Goal: Information Seeking & Learning: Learn about a topic

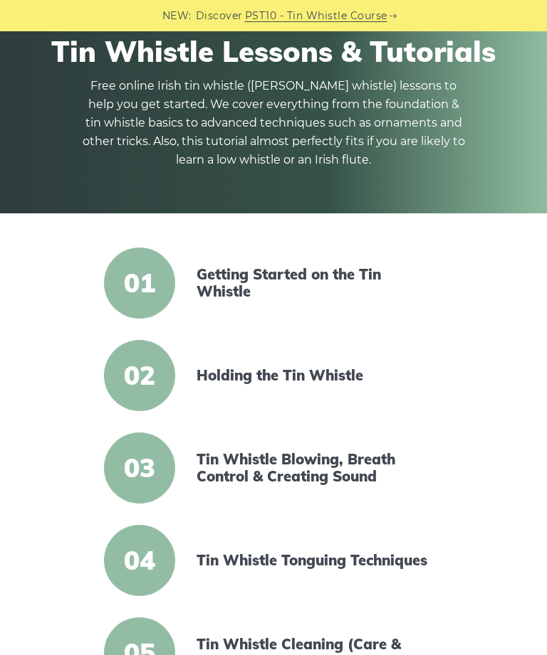
scroll to position [105, 0]
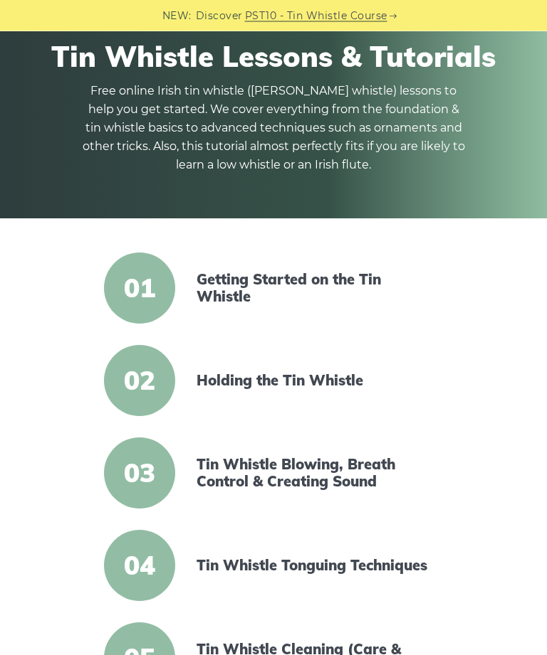
click at [221, 302] on link "Getting Started on the Tin Whistle" at bounding box center [316, 289] width 241 height 34
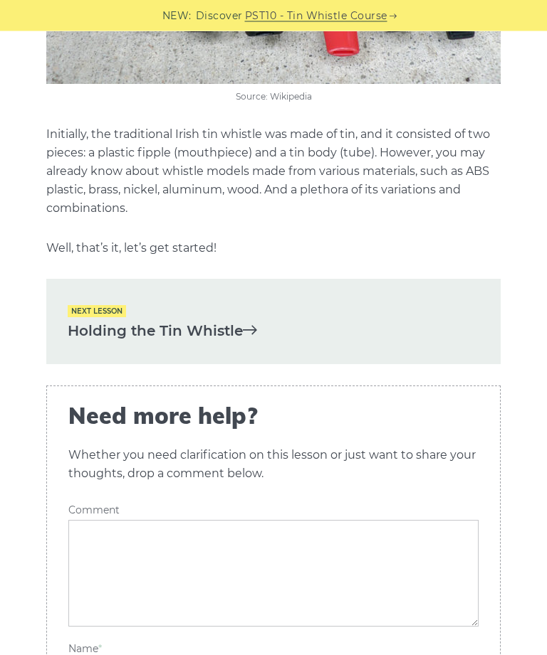
scroll to position [2502, 0]
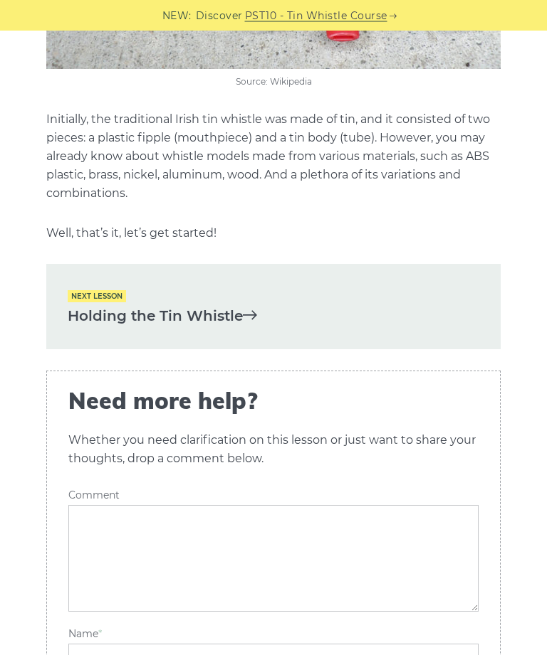
click at [260, 320] on link "Holding the Tin Whistle" at bounding box center [273, 316] width 411 height 23
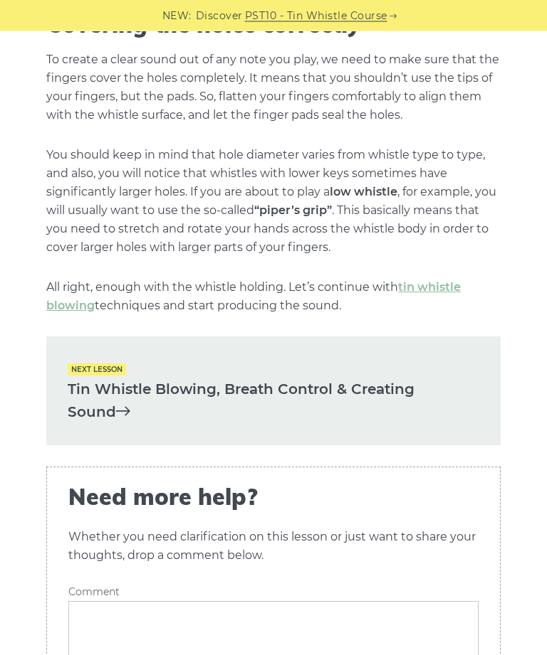
scroll to position [1687, 0]
click at [448, 385] on link "Tin Whistle Blowing, Breath Control & Creating Sound" at bounding box center [273, 400] width 411 height 46
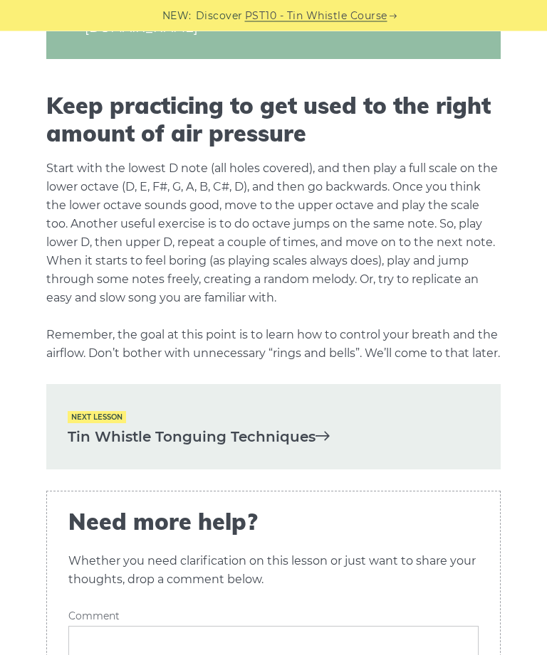
scroll to position [2270, 0]
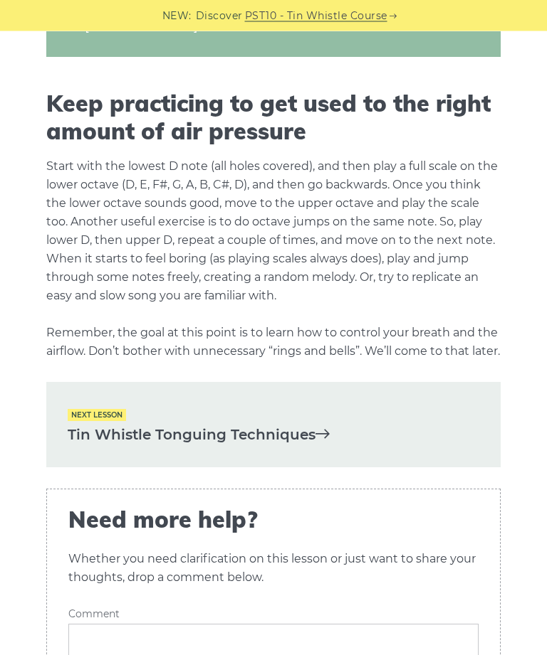
click at [538, 436] on div "In this lesson, we are going to talk about how to properly blow into a tin whis…" at bounding box center [273, 332] width 547 height 4499
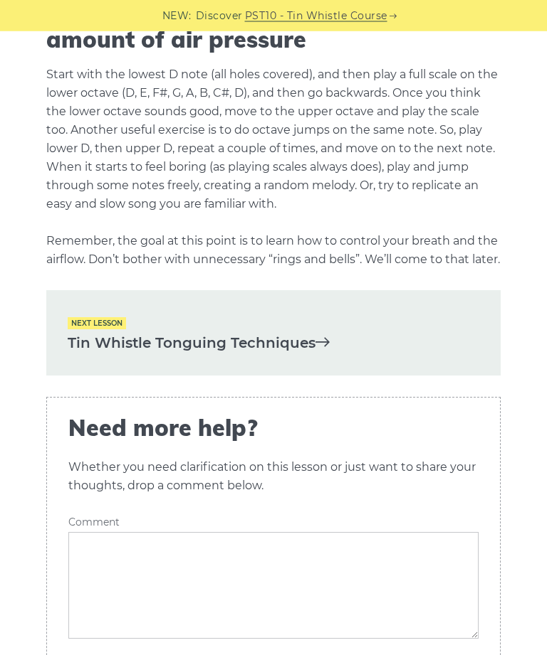
scroll to position [2363, 0]
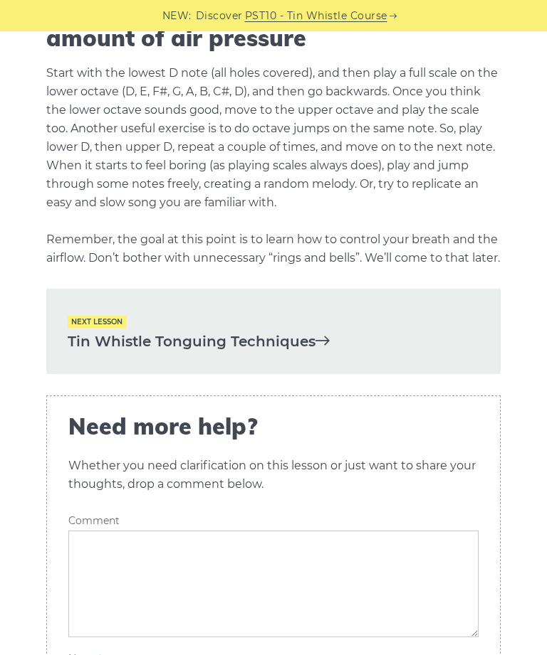
click at [342, 354] on link "Tin Whistle Tonguing Techniques" at bounding box center [273, 341] width 411 height 23
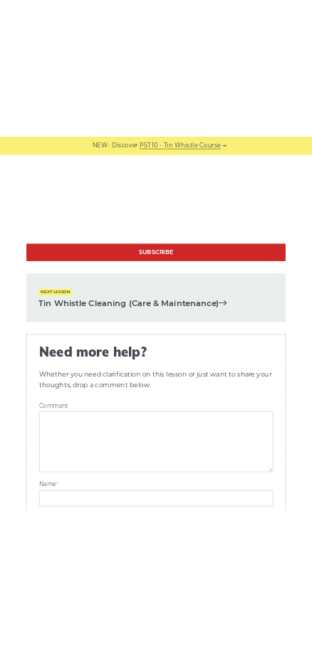
scroll to position [4292, 0]
